Goal: Task Accomplishment & Management: Use online tool/utility

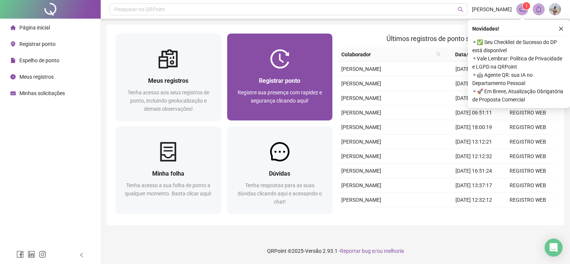
click at [288, 81] on span "Registrar ponto" at bounding box center [279, 80] width 41 height 7
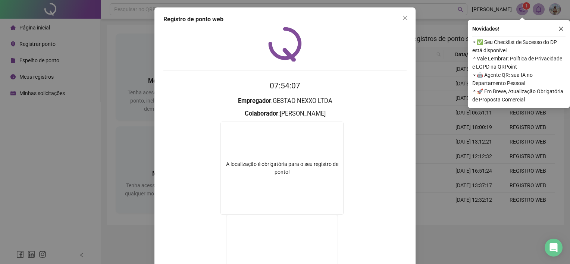
click at [415, 113] on div "Registro de ponto web 07:54:07 Empregador : GESTAO NEXXO LTDA Colaborador : [PE…" at bounding box center [285, 132] width 570 height 264
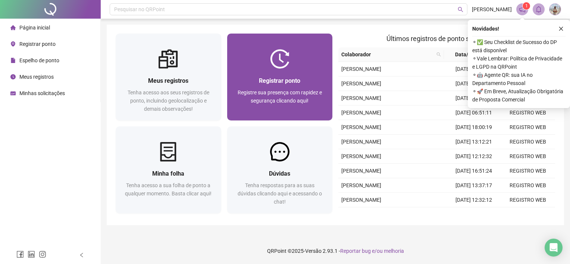
click at [319, 74] on div "Registrar ponto Registre sua presença com rapidez e segurança clicando aqui!" at bounding box center [280, 95] width 106 height 52
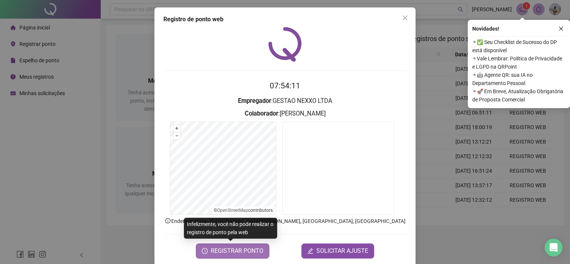
click at [245, 250] on span "REGISTRAR PONTO" at bounding box center [237, 250] width 53 height 9
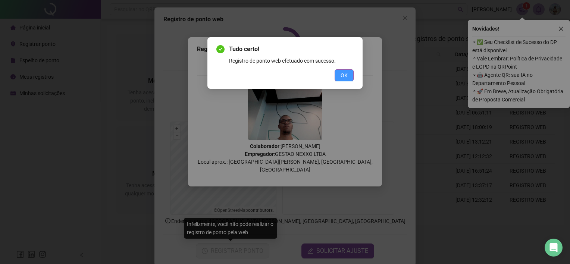
click at [339, 73] on button "OK" at bounding box center [343, 75] width 19 height 12
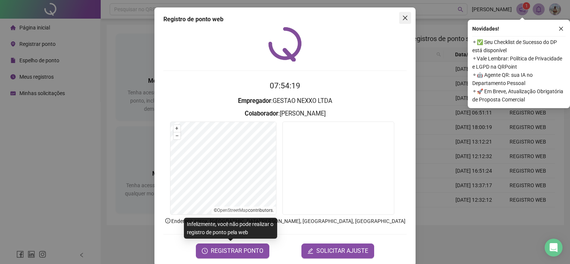
click at [403, 22] on button "Close" at bounding box center [405, 18] width 12 height 12
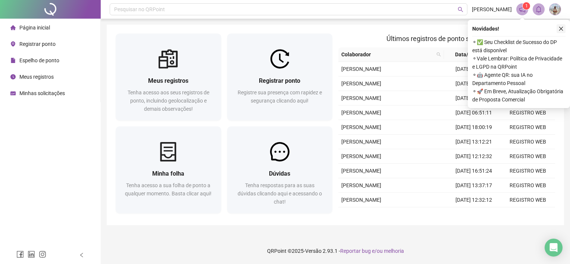
click at [558, 27] on icon "close" at bounding box center [560, 28] width 5 height 5
